Goal: Information Seeking & Learning: Learn about a topic

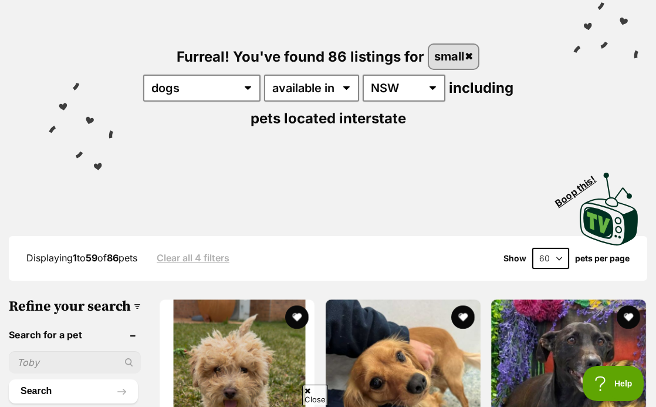
scroll to position [228, 0]
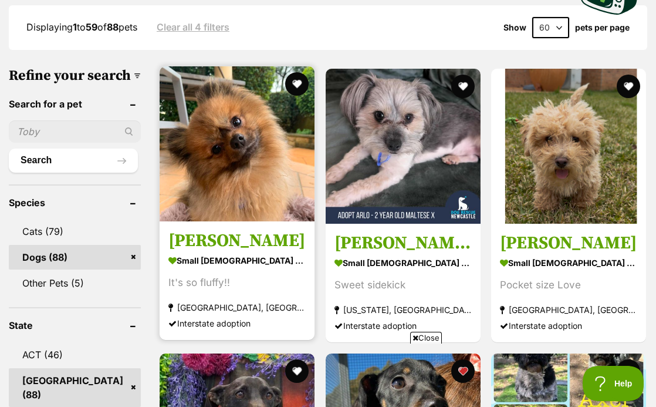
click at [244, 158] on img at bounding box center [237, 143] width 155 height 155
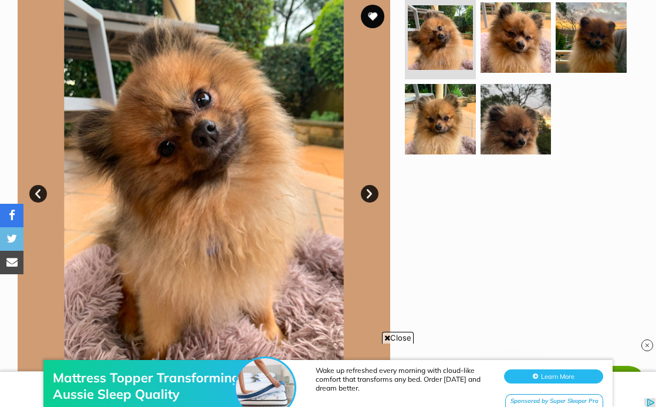
scroll to position [246, 0]
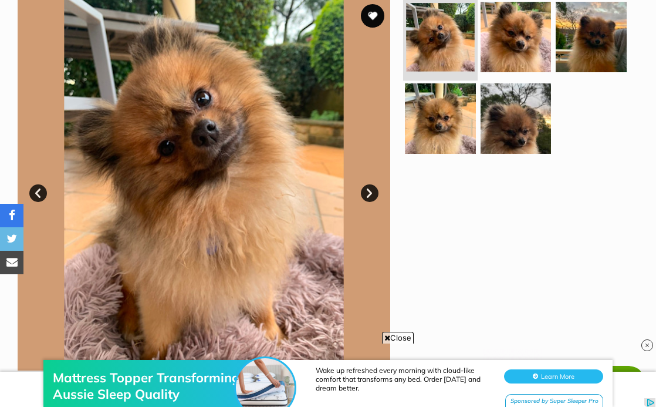
click at [438, 32] on img at bounding box center [440, 37] width 68 height 68
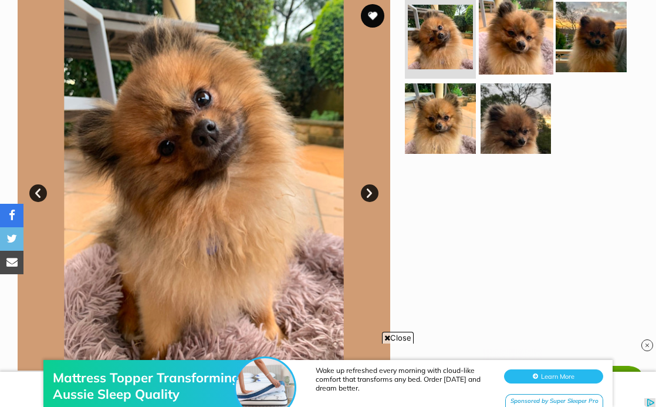
click at [481, 43] on img at bounding box center [516, 36] width 75 height 75
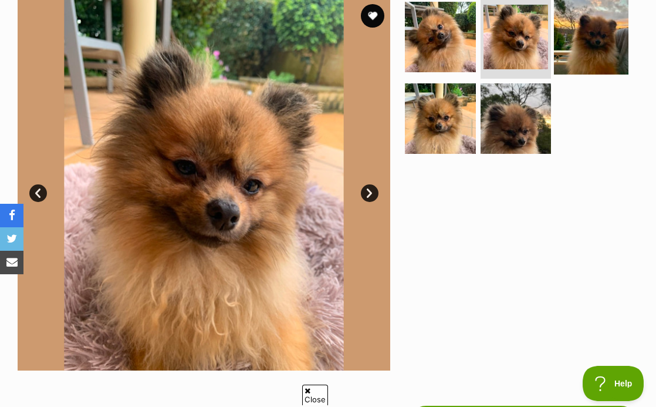
click at [579, 48] on img at bounding box center [591, 36] width 75 height 75
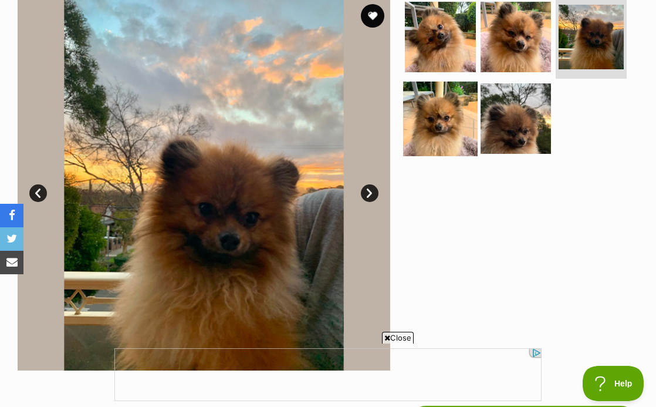
scroll to position [0, 0]
click at [426, 126] on img at bounding box center [440, 119] width 75 height 75
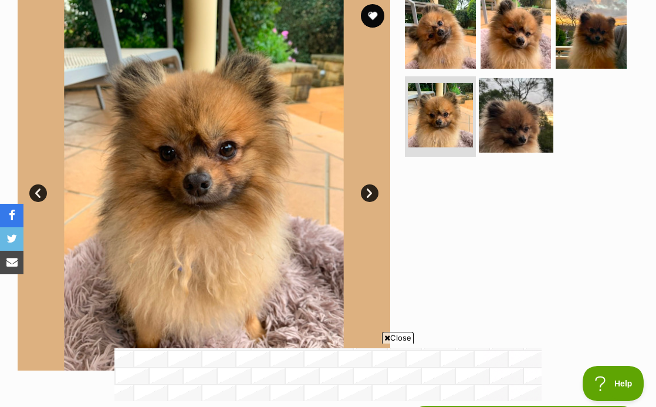
click at [495, 135] on img at bounding box center [516, 115] width 75 height 75
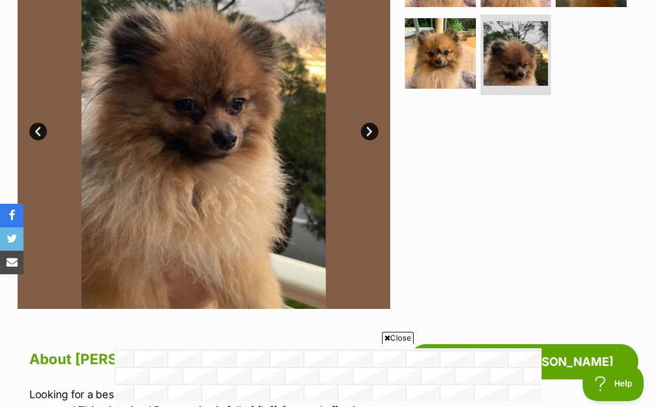
scroll to position [304, 0]
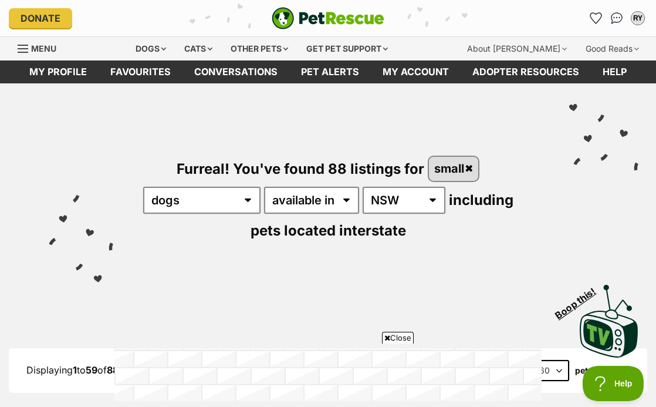
scroll to position [273, 0]
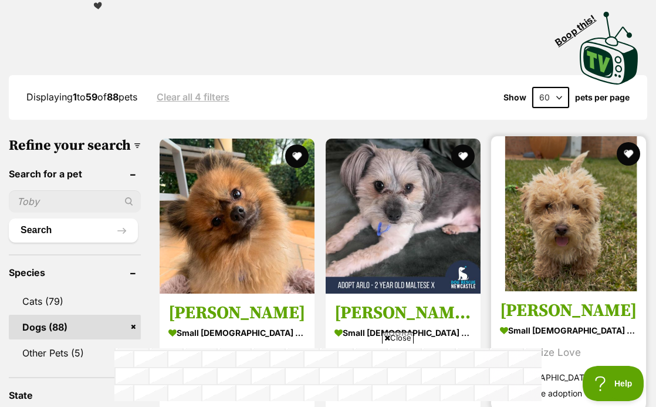
click at [545, 225] on img at bounding box center [568, 213] width 155 height 155
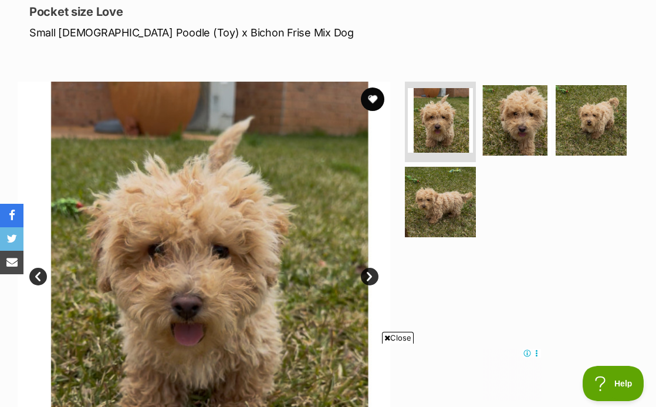
scroll to position [184, 0]
